Goal: Register for event/course

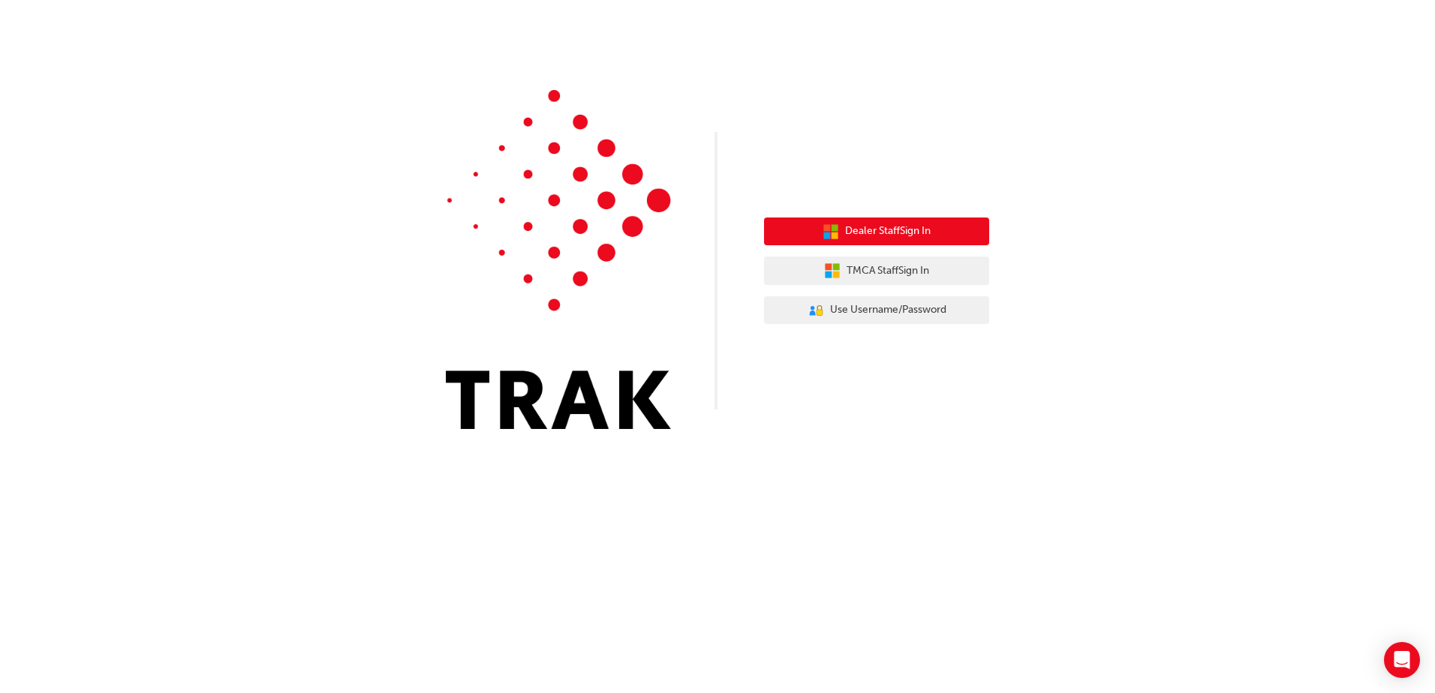
click at [928, 230] on span "Dealer Staff Sign In" at bounding box center [888, 231] width 86 height 17
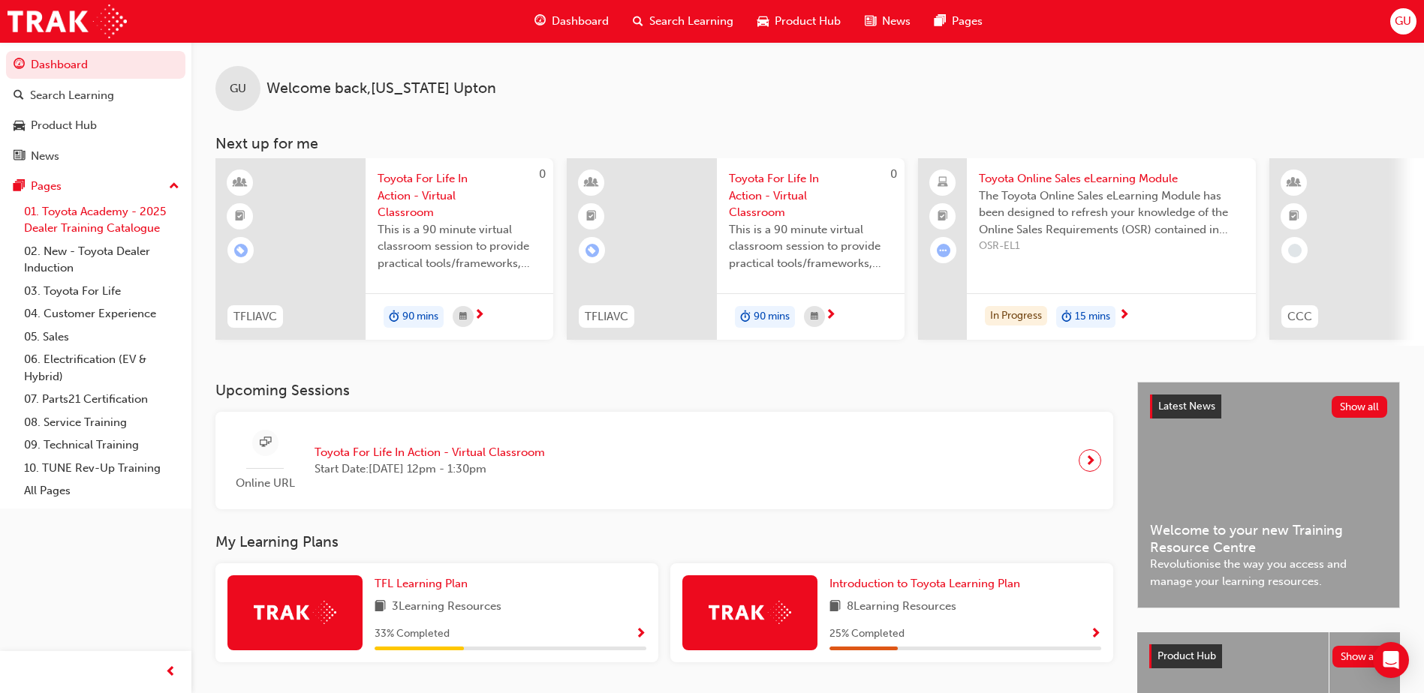
click at [74, 215] on link "01. Toyota Academy - 2025 Dealer Training Catalogue" at bounding box center [101, 220] width 167 height 40
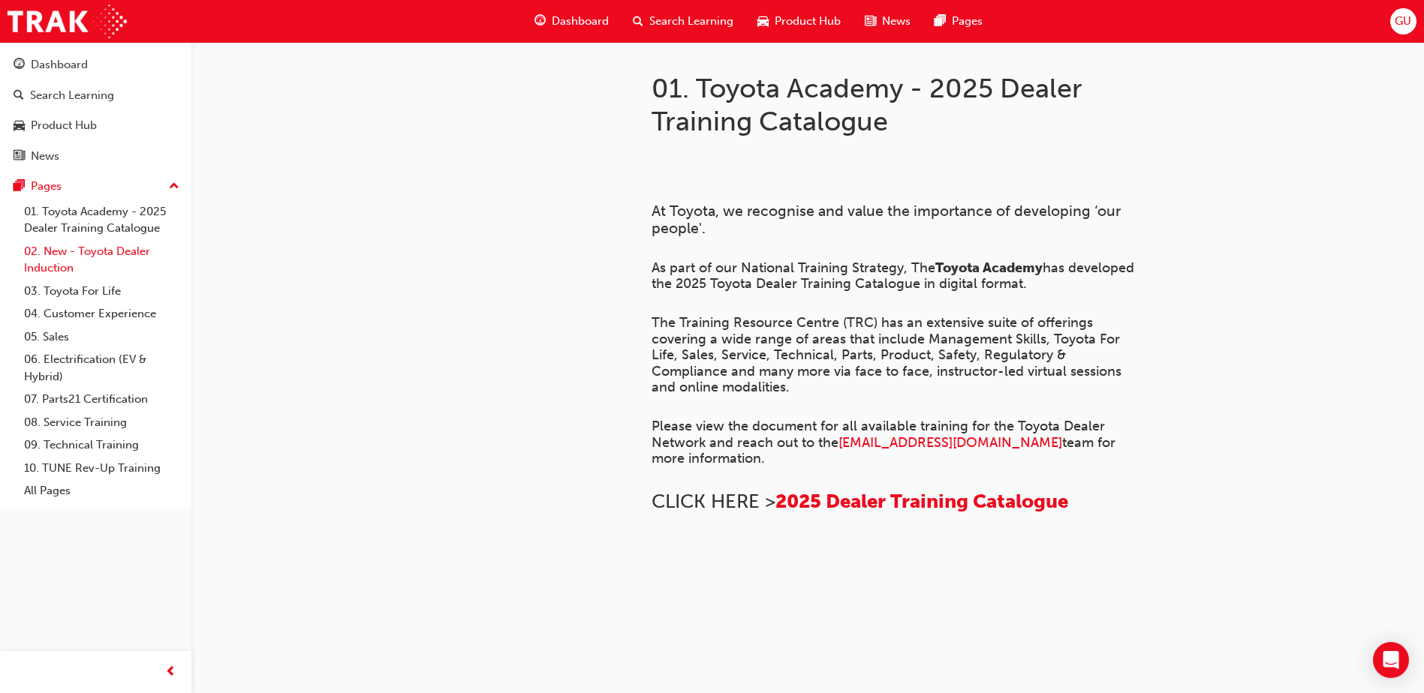
click at [50, 254] on link "02. New - Toyota Dealer Induction" at bounding box center [101, 260] width 167 height 40
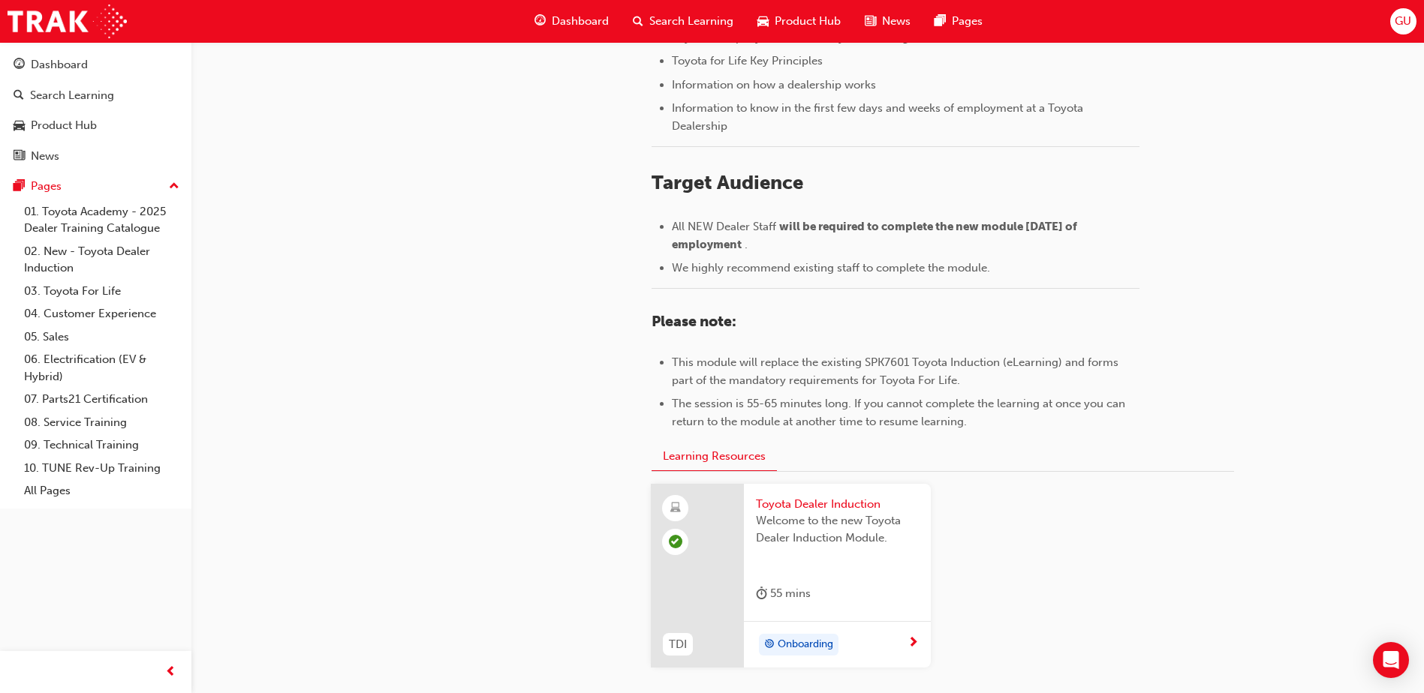
scroll to position [651, 0]
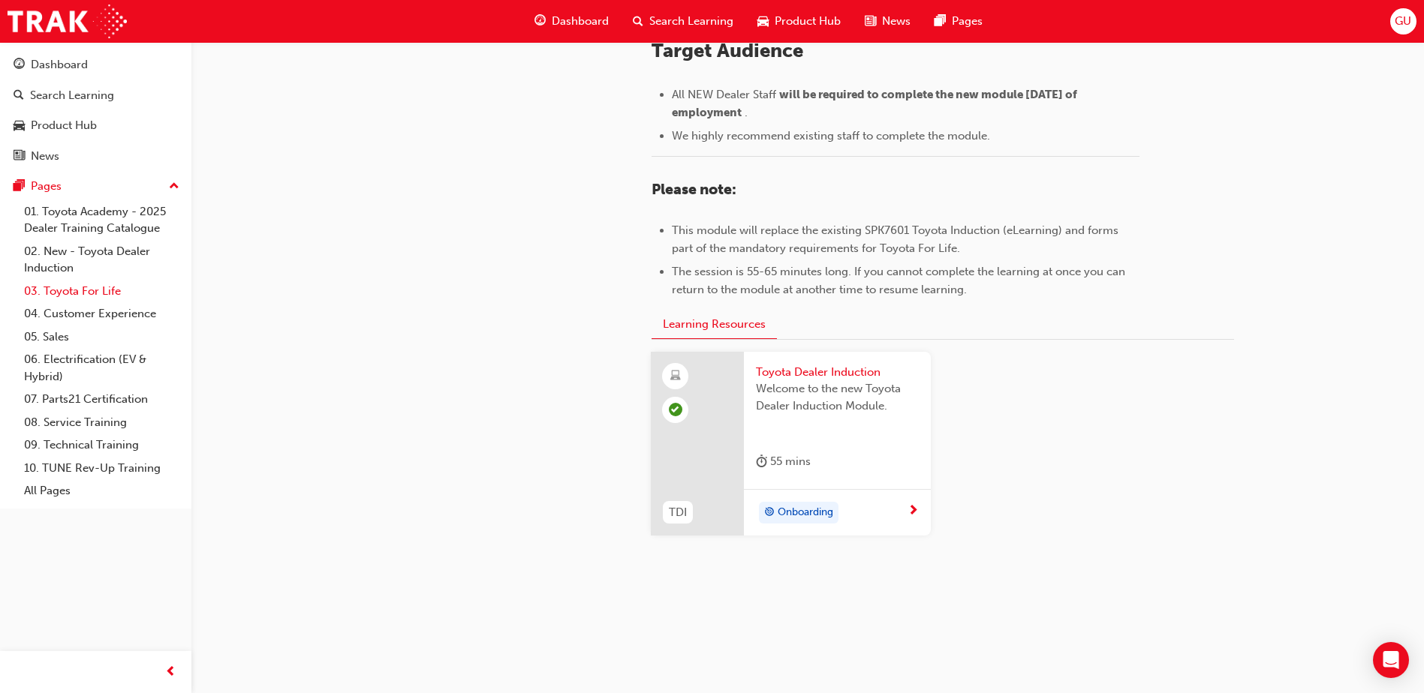
click at [78, 292] on link "03. Toyota For Life" at bounding box center [101, 291] width 167 height 23
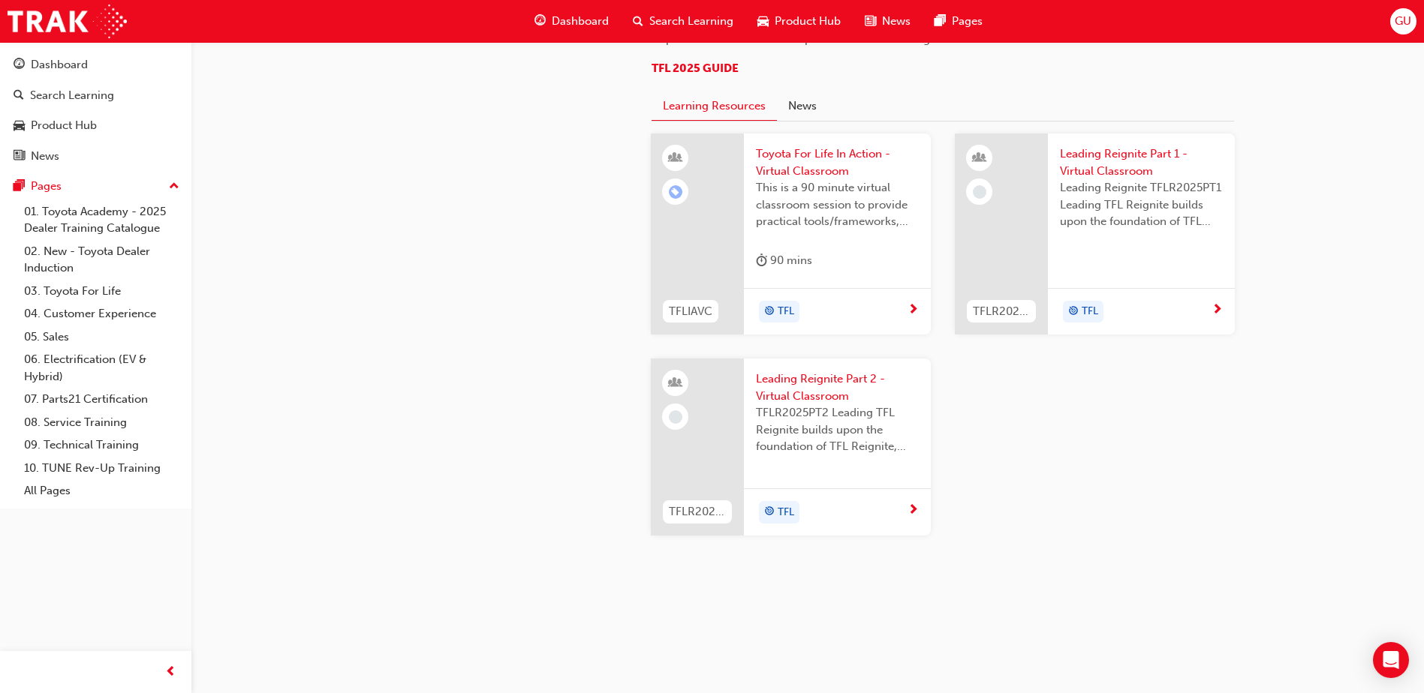
scroll to position [1586, 0]
click at [77, 305] on link "04. Customer Experience" at bounding box center [101, 313] width 167 height 23
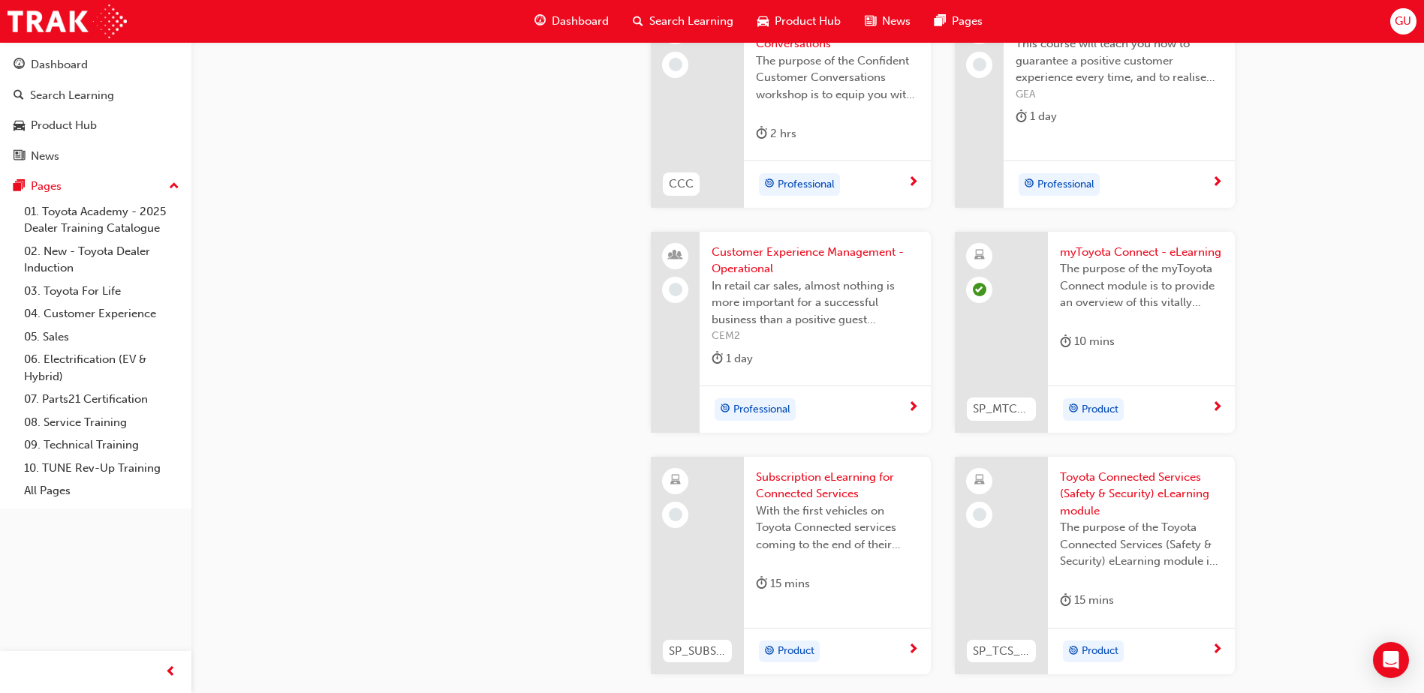
scroll to position [2050, 0]
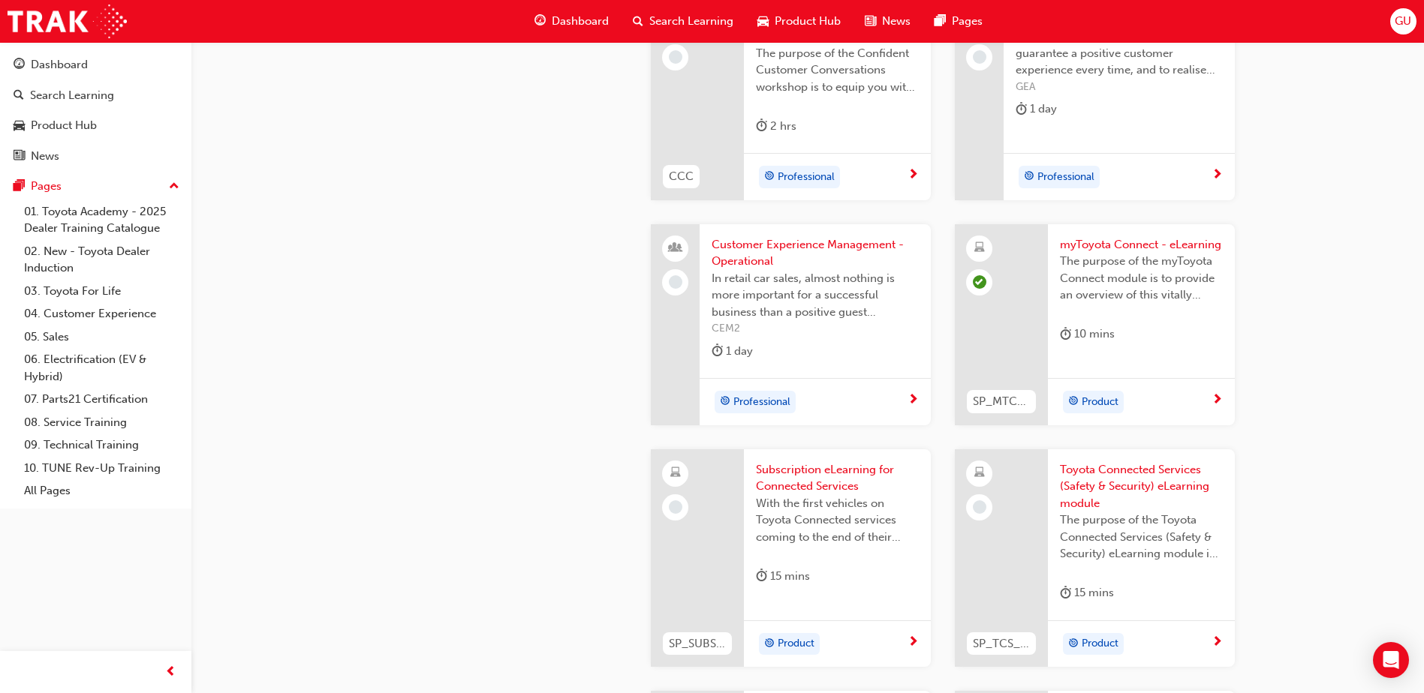
click at [783, 475] on span "Subscription eLearning for Connected Services" at bounding box center [837, 479] width 163 height 34
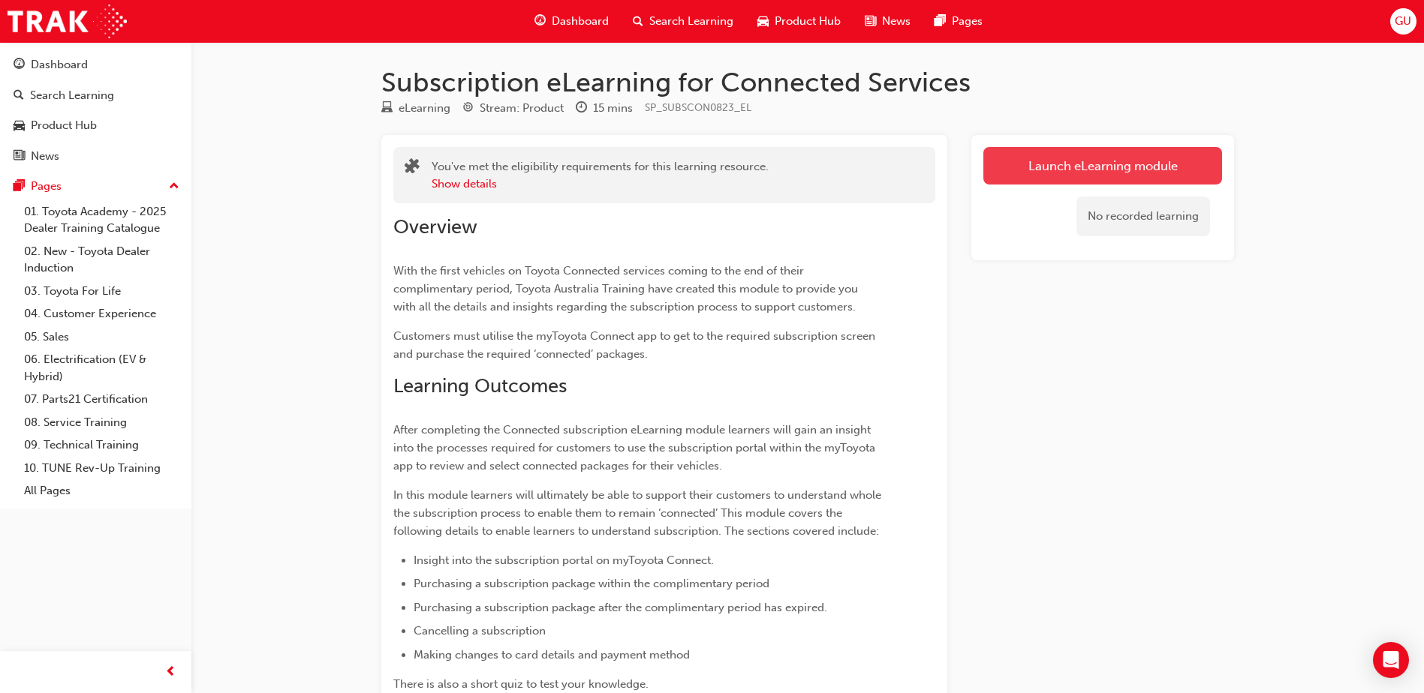
click at [1171, 166] on link "Launch eLearning module" at bounding box center [1102, 166] width 239 height 38
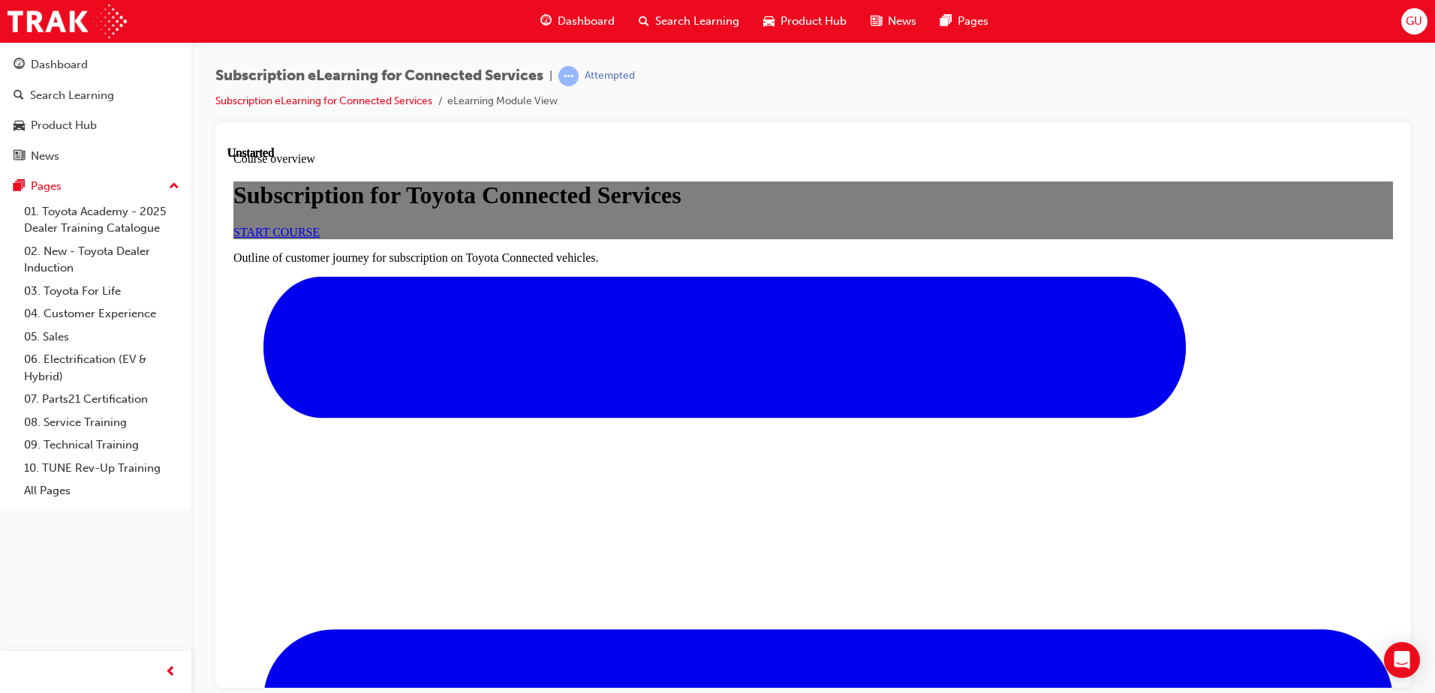
click at [320, 238] on span "START COURSE" at bounding box center [276, 231] width 86 height 13
